Goal: Transaction & Acquisition: Obtain resource

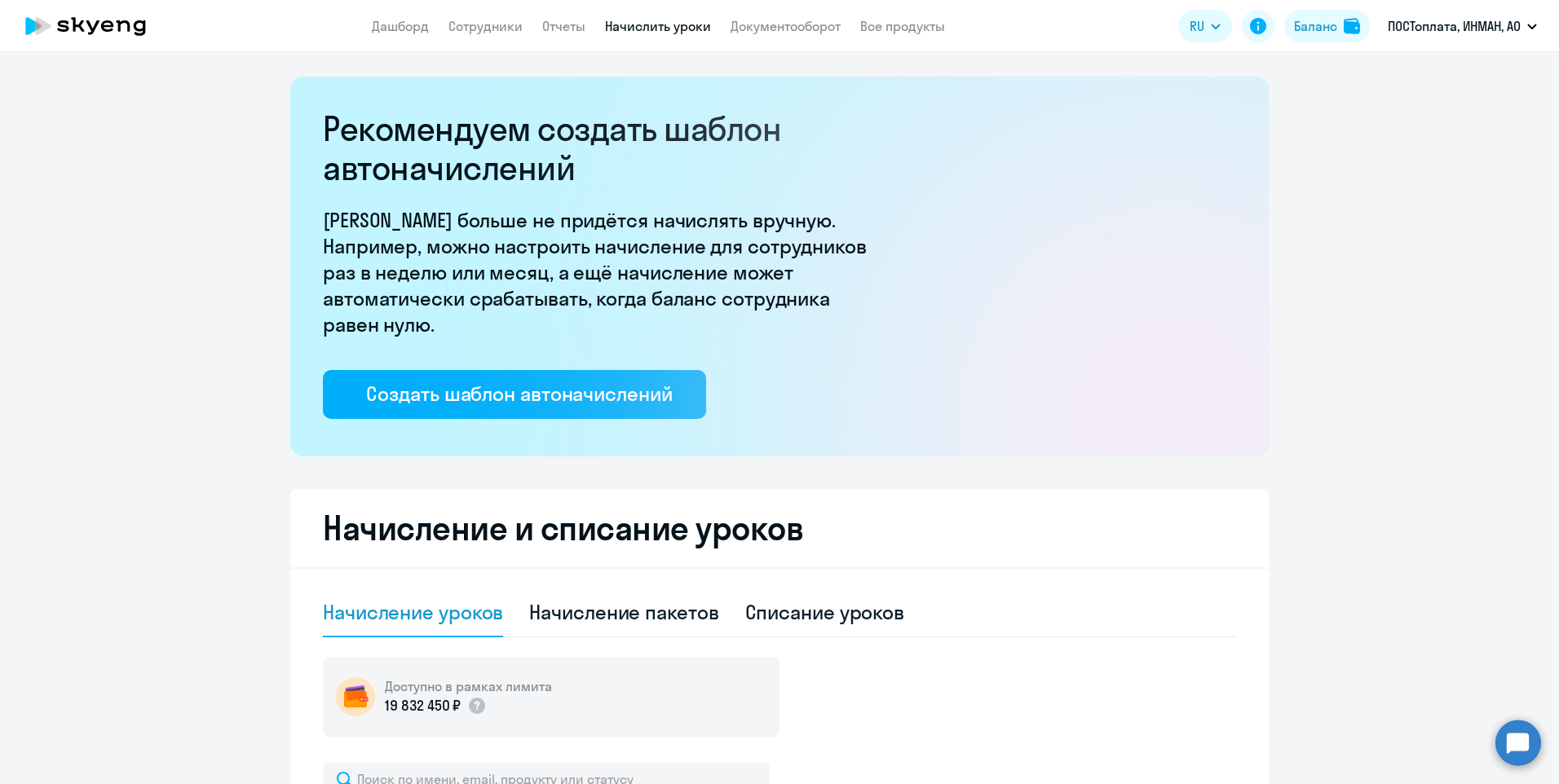
select select "10"
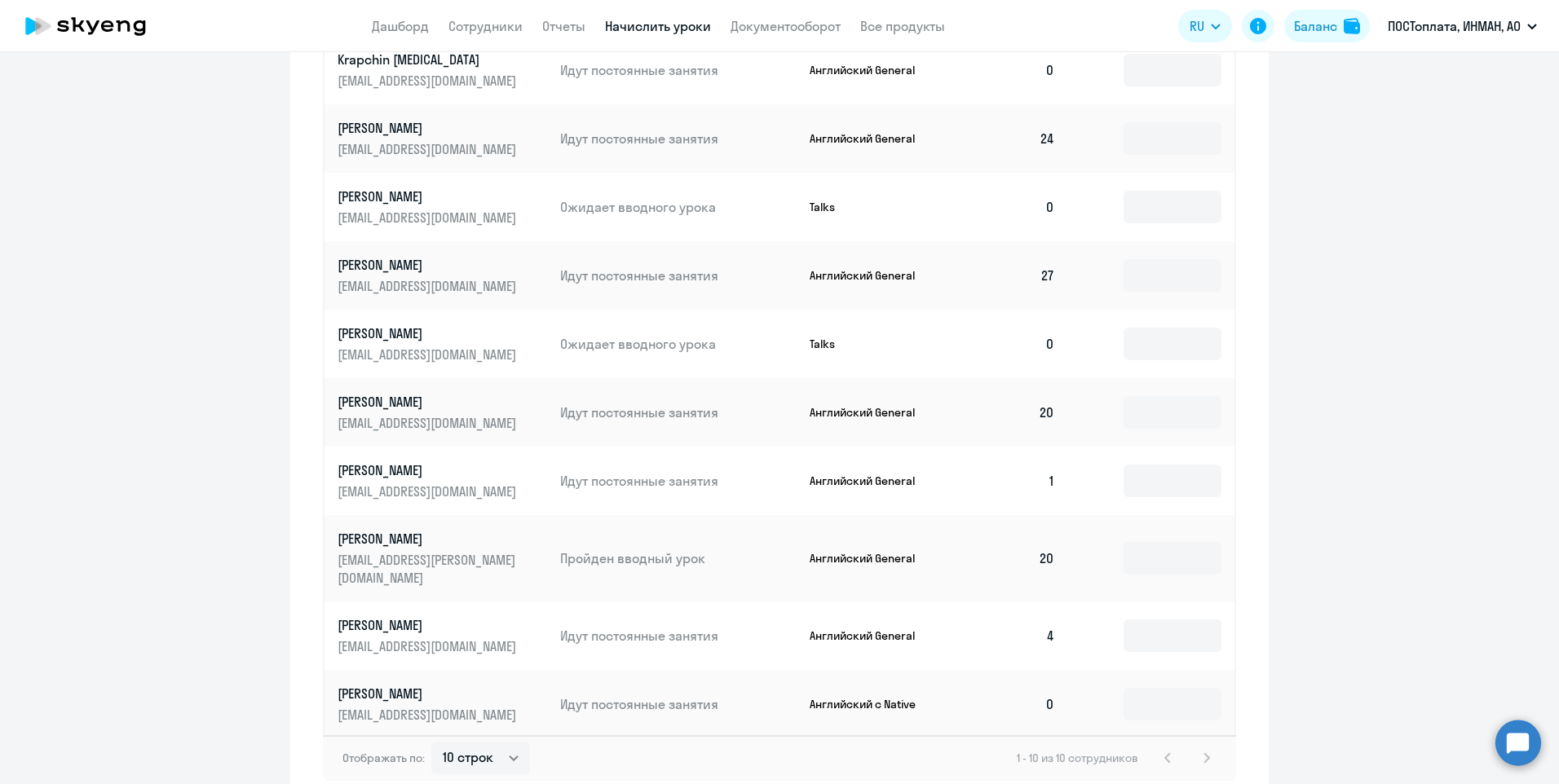
scroll to position [898, 0]
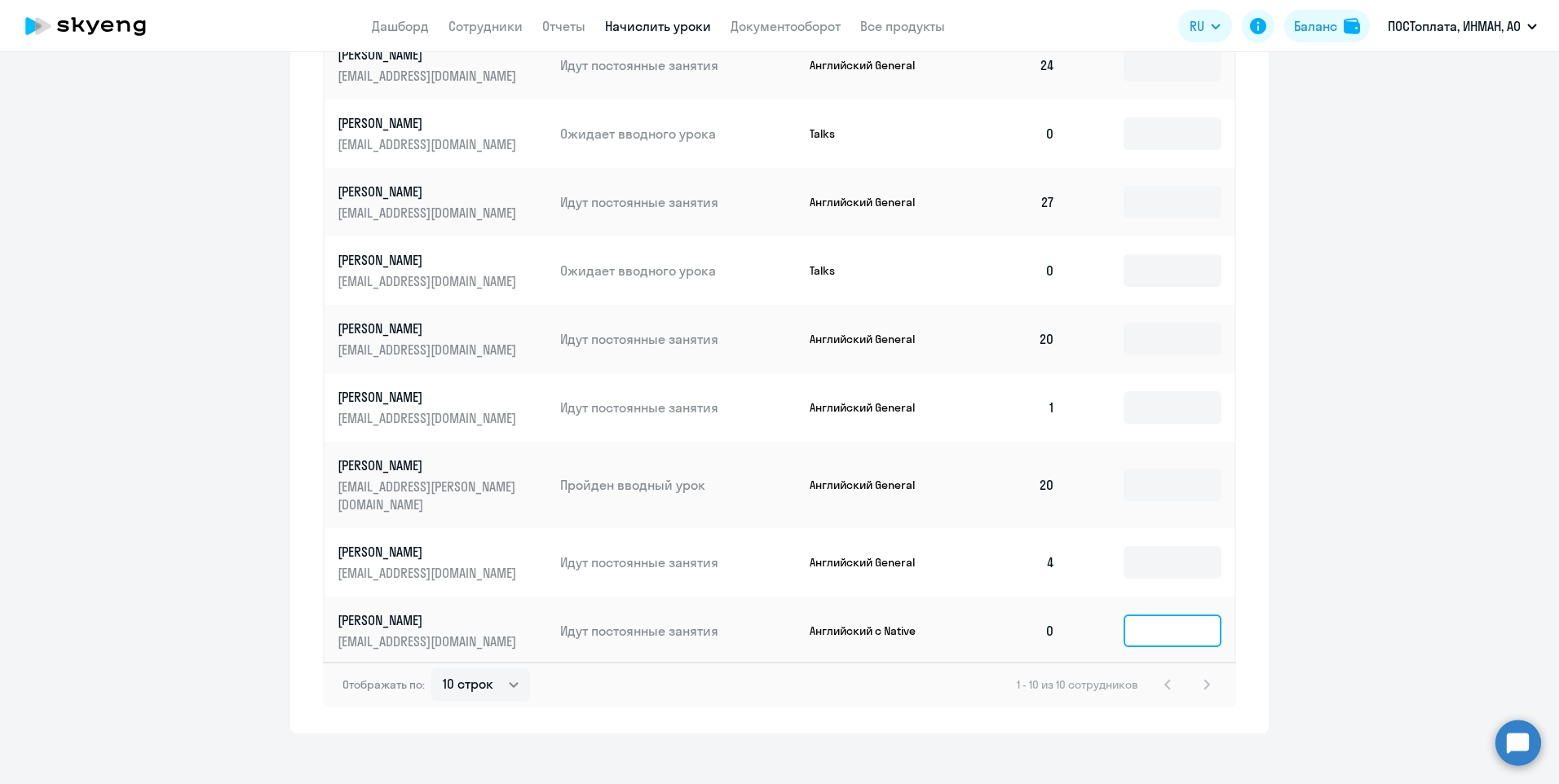
click at [1157, 621] on input at bounding box center [1172, 630] width 97 height 32
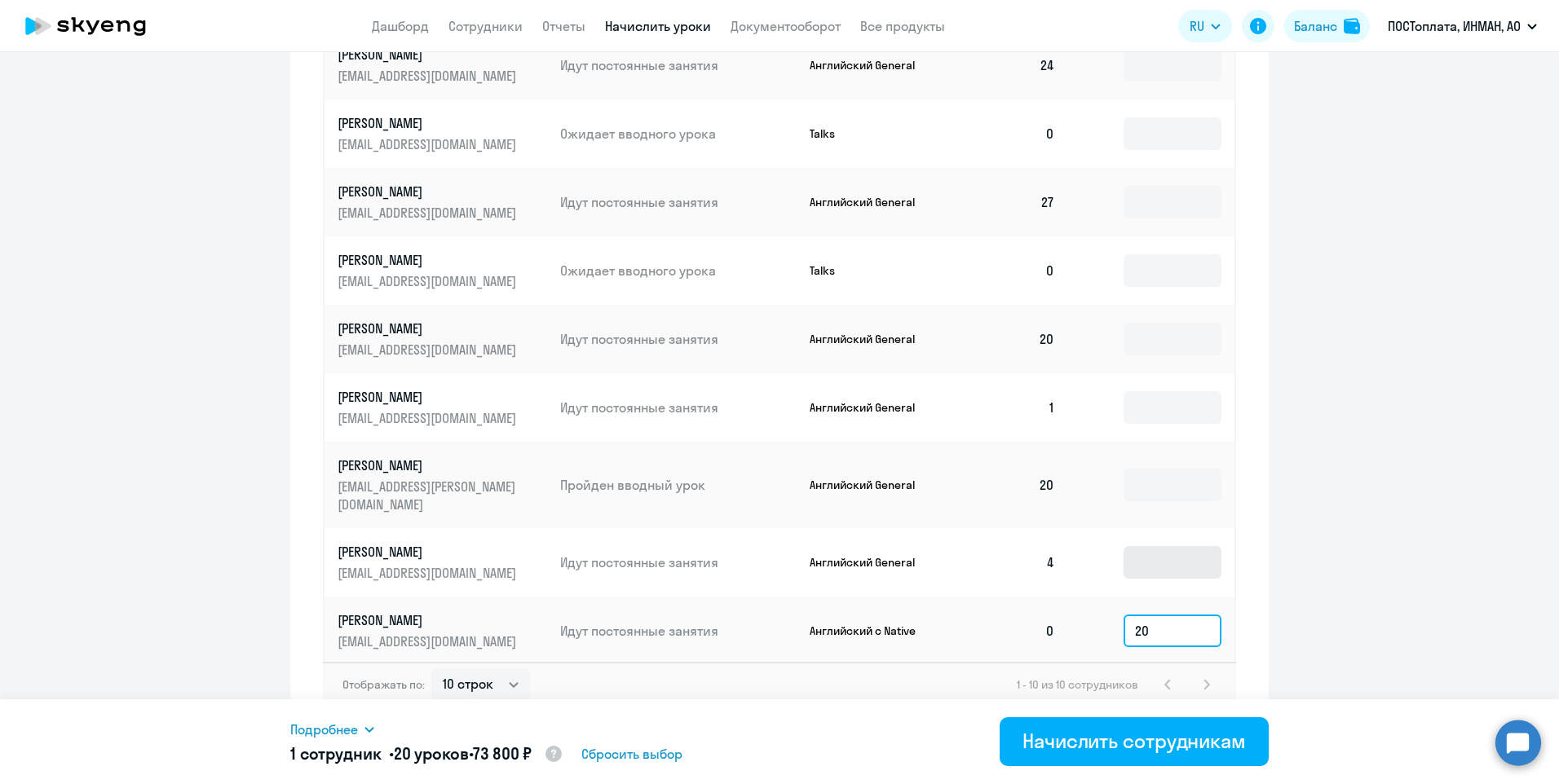
type input "20"
click at [1153, 549] on input at bounding box center [1172, 562] width 97 height 32
type input "5"
click at [1157, 414] on input at bounding box center [1172, 408] width 97 height 32
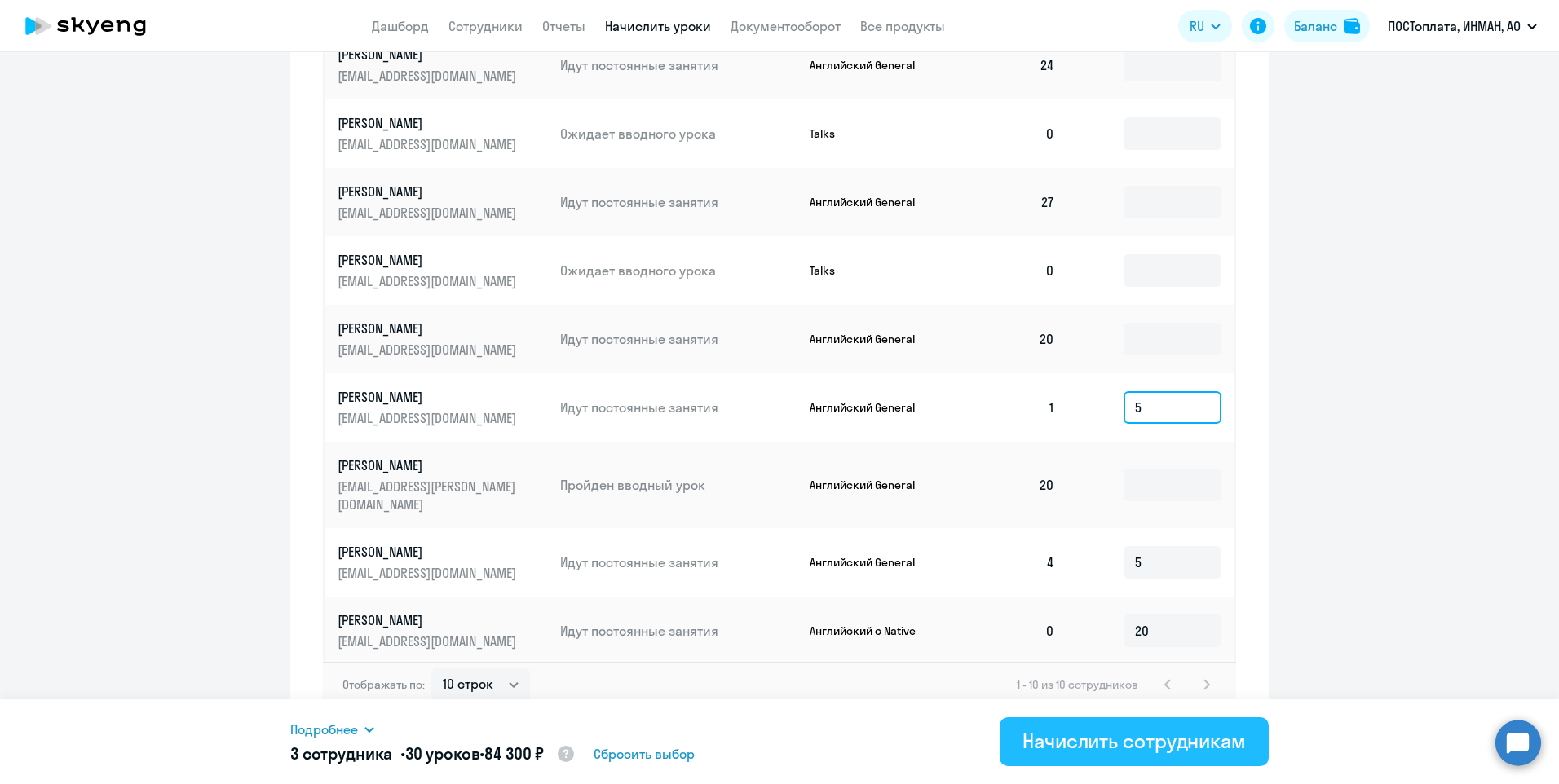
type input "5"
click at [1085, 724] on button "Начислить сотрудникам" at bounding box center [1134, 741] width 269 height 49
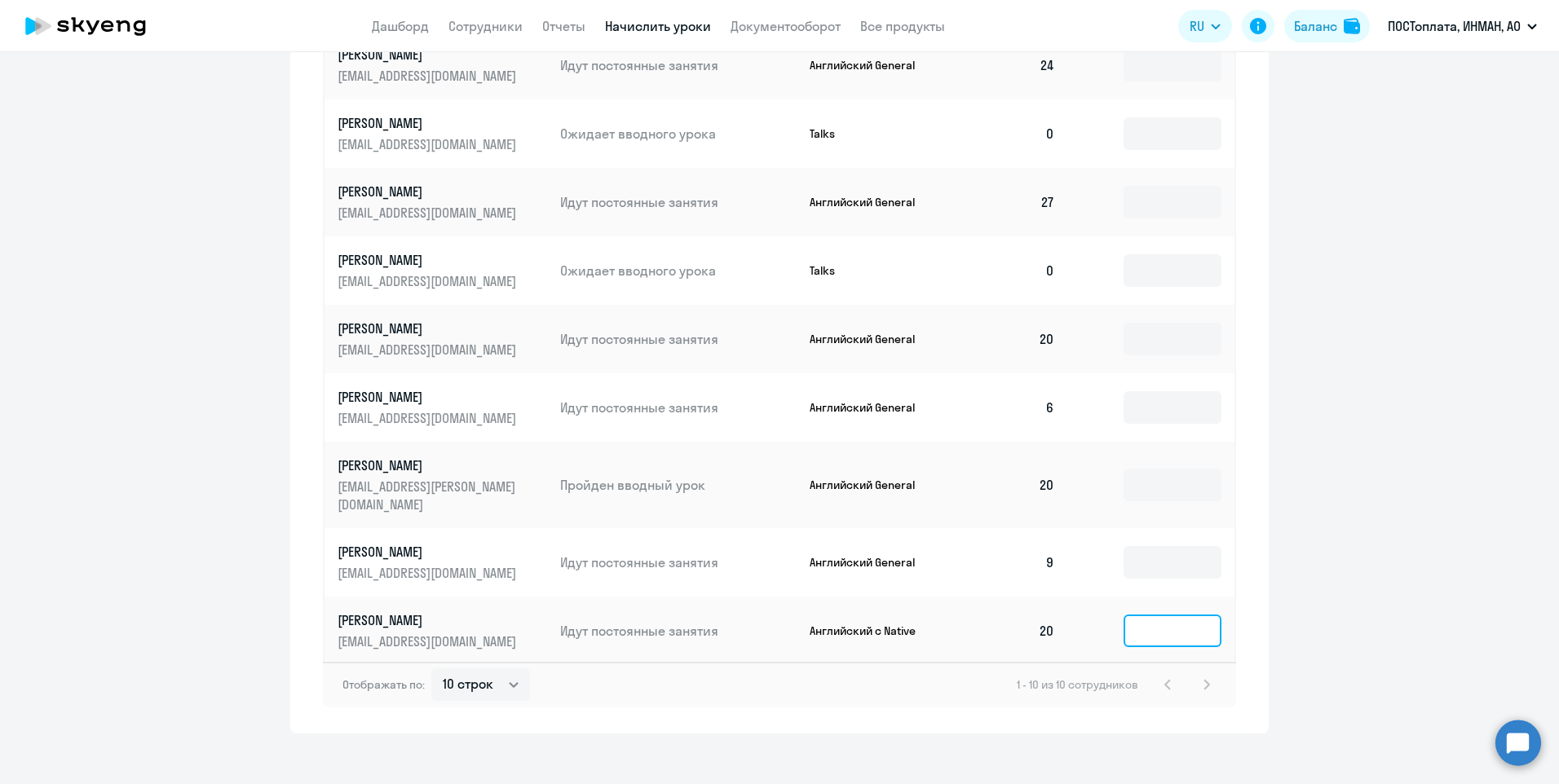
click at [1148, 614] on input at bounding box center [1172, 630] width 97 height 32
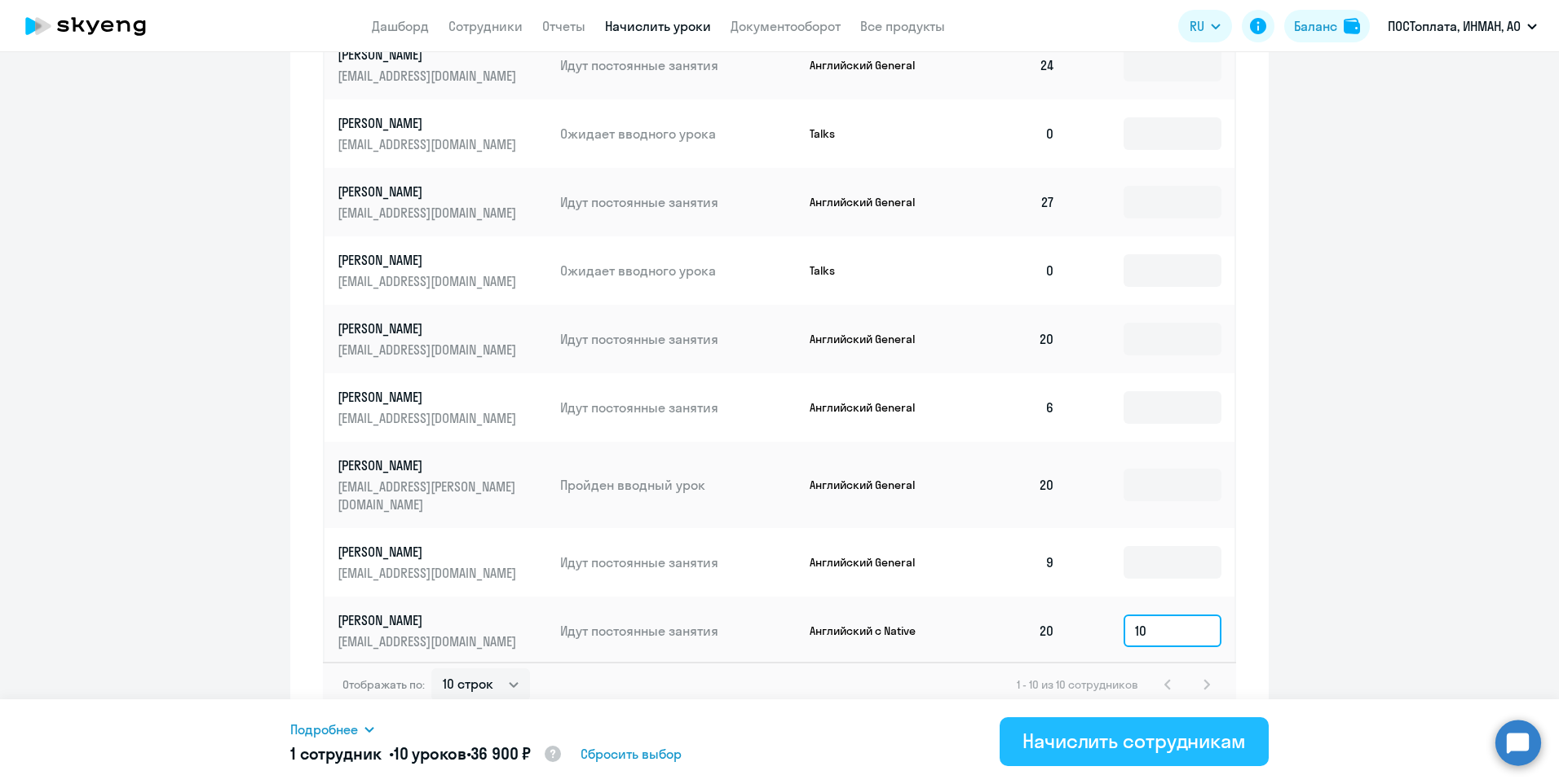
type input "10"
click at [1123, 752] on div "Начислить сотрудникам" at bounding box center [1134, 740] width 224 height 26
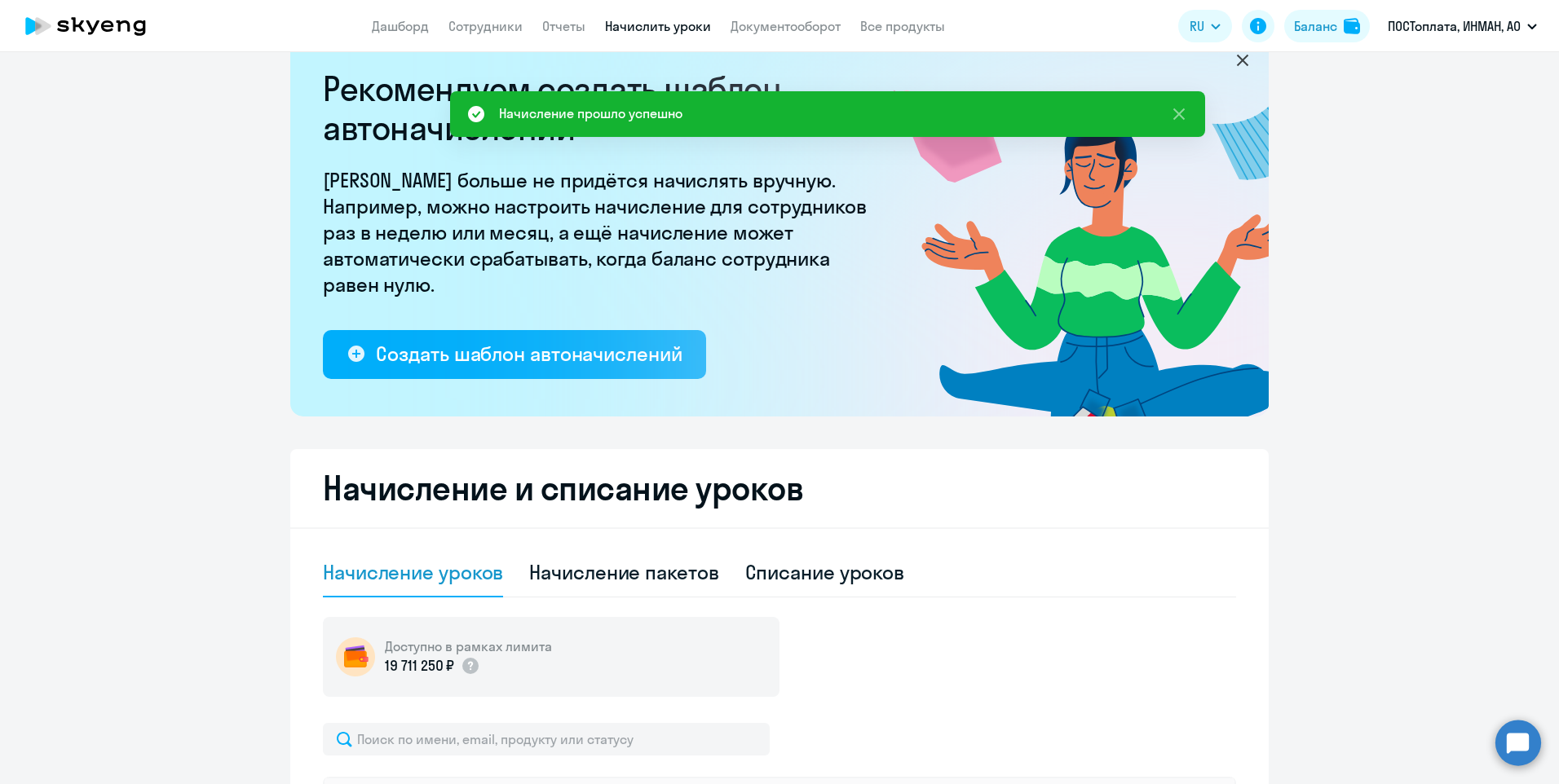
scroll to position [0, 0]
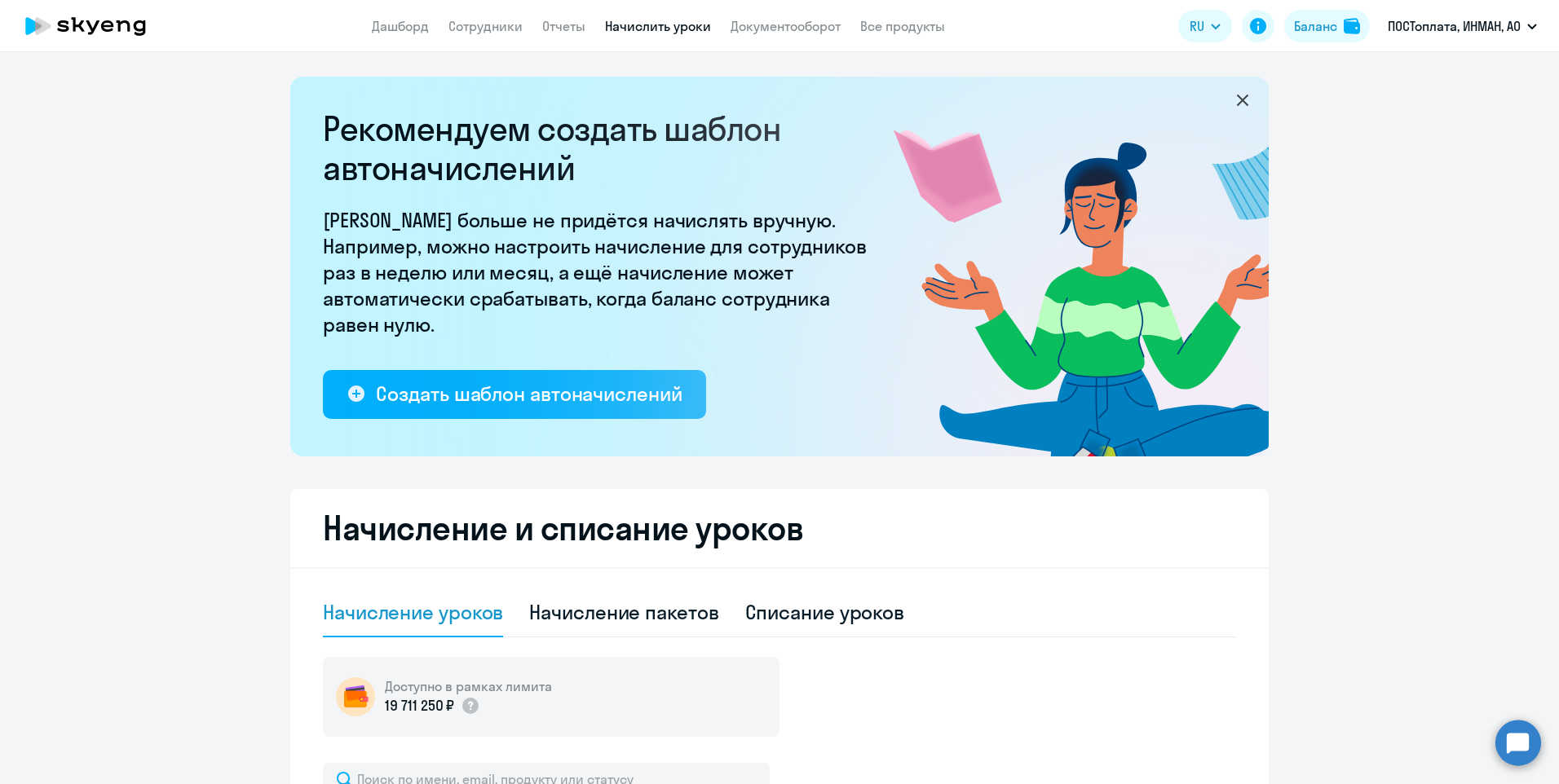
click at [573, 35] on app-menu-item-link "Отчеты" at bounding box center [564, 26] width 43 height 20
click at [570, 30] on link "Отчеты" at bounding box center [564, 26] width 43 height 16
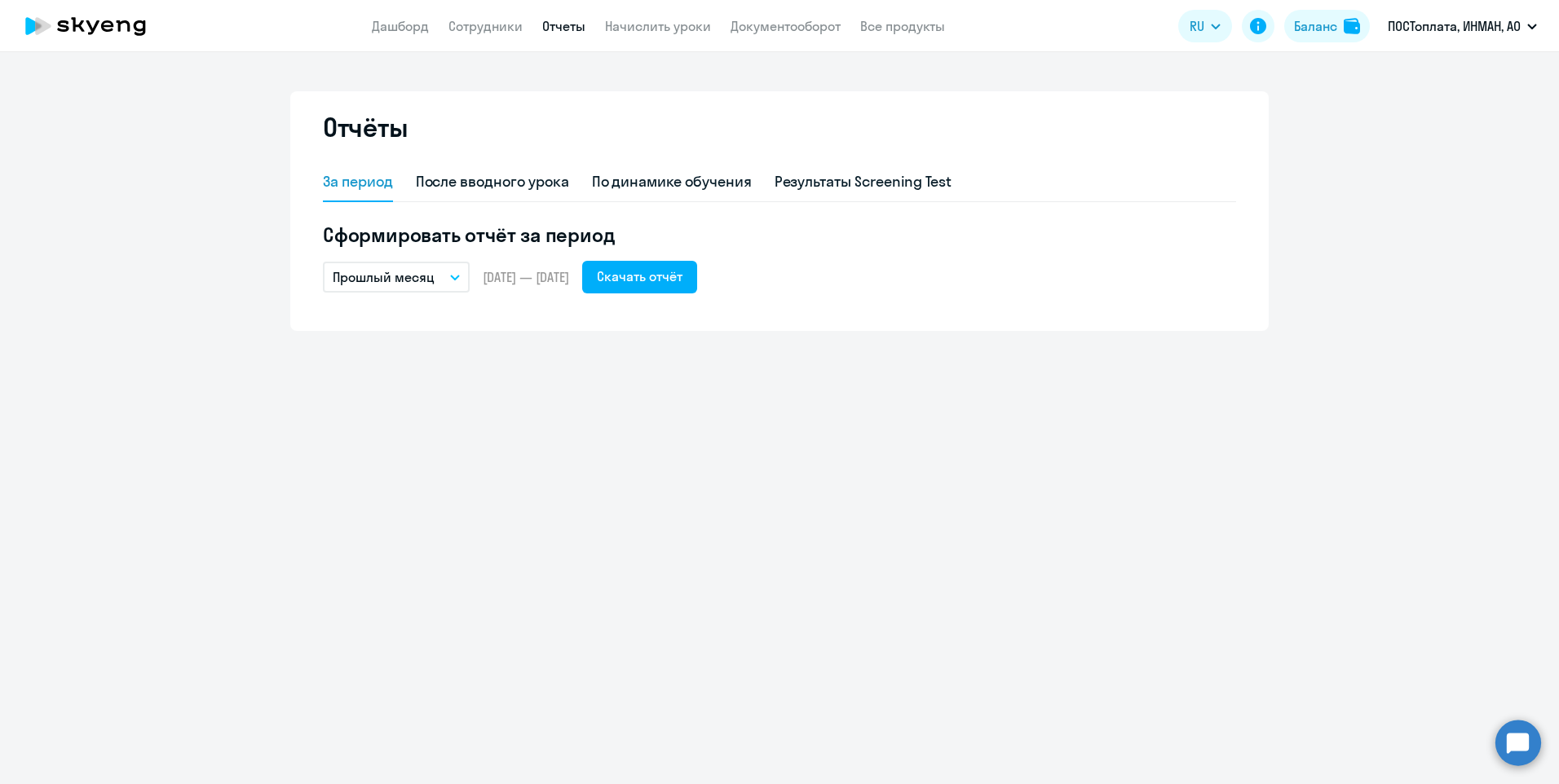
click at [442, 270] on button "Прошлый месяц" at bounding box center [396, 277] width 147 height 31
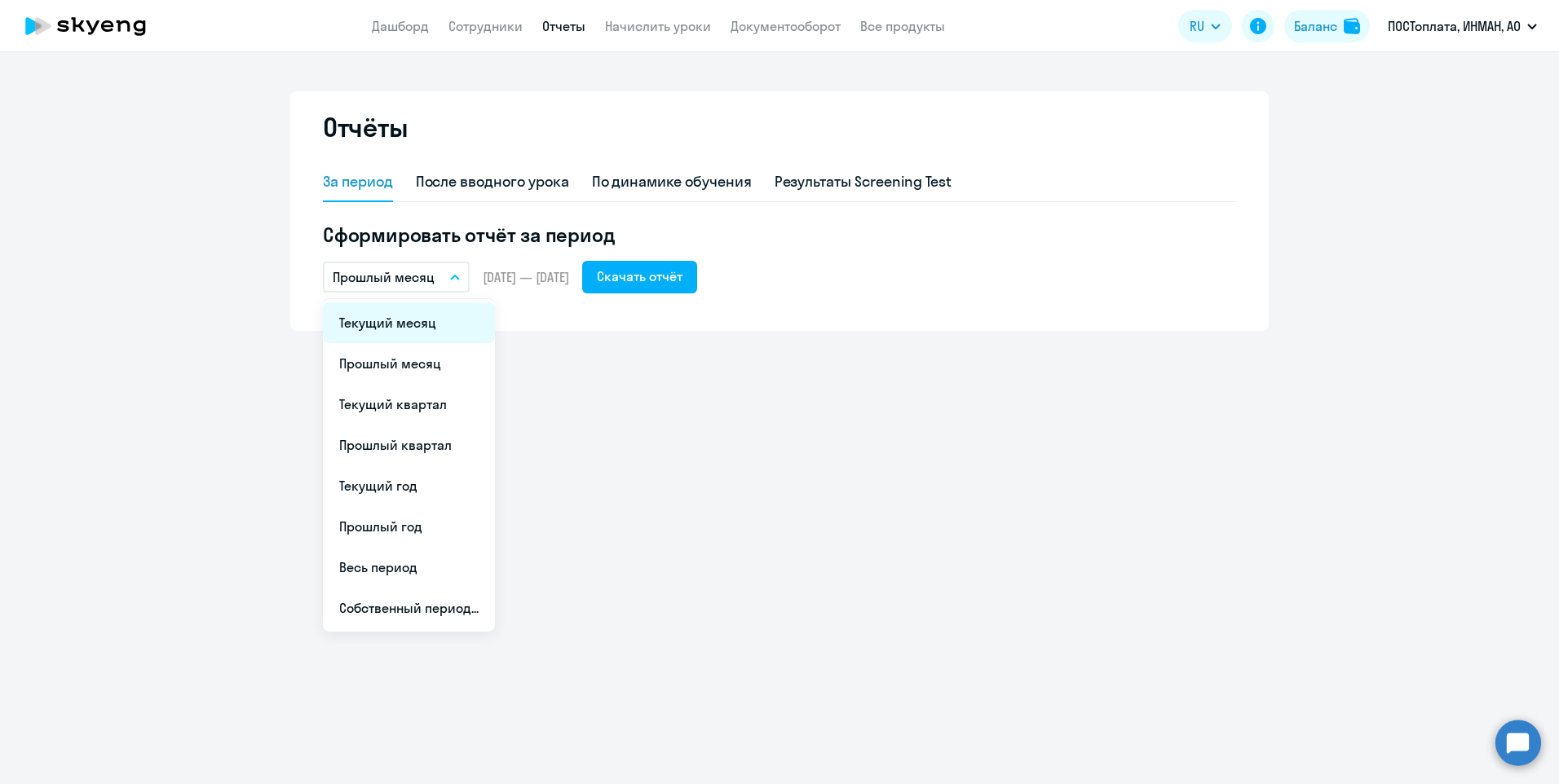
click at [441, 324] on li "Текущий месяц" at bounding box center [409, 323] width 172 height 41
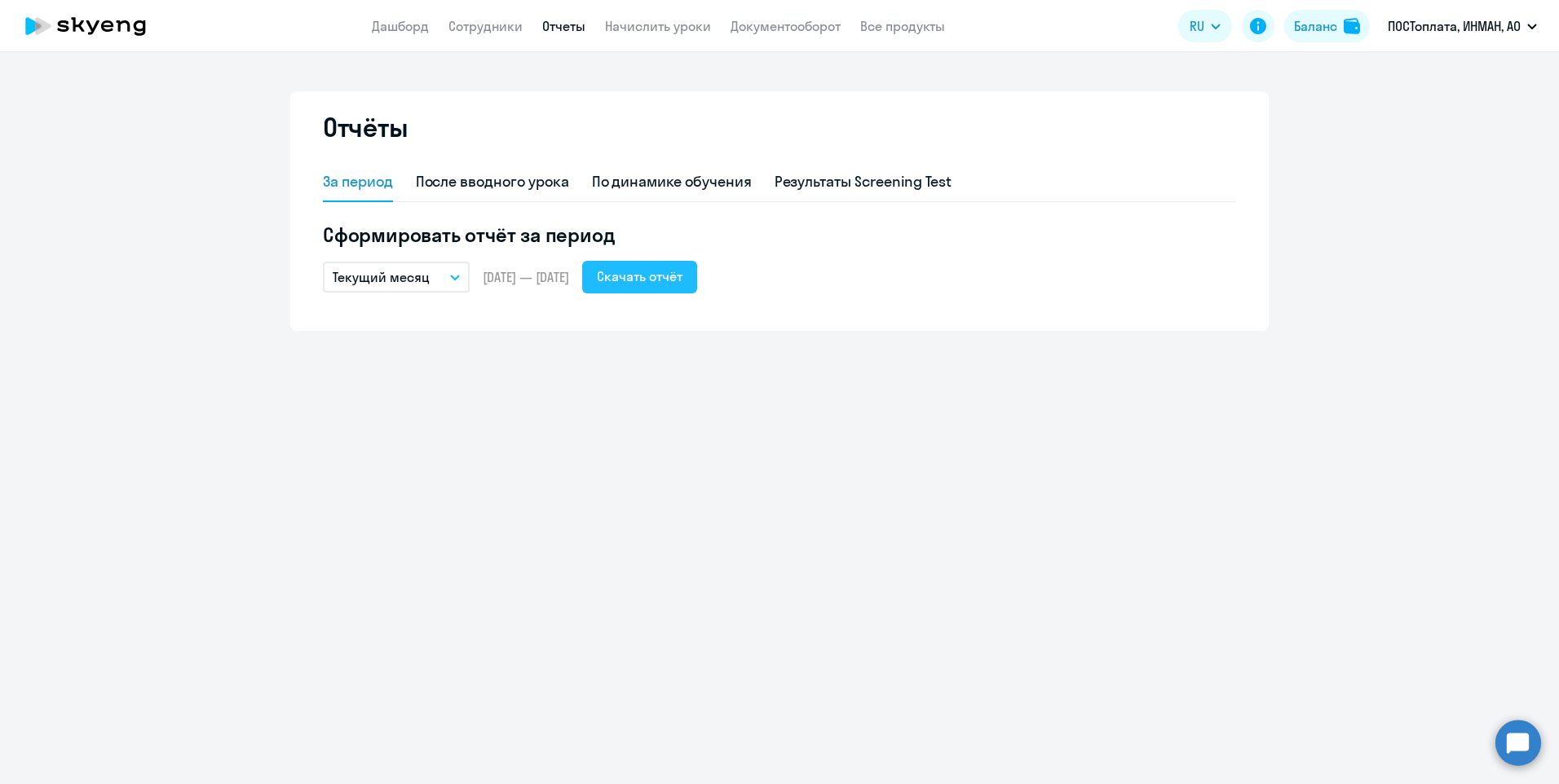
click at [667, 279] on div "Скачать отчёт" at bounding box center [640, 276] width 86 height 19
